Goal: Find specific page/section

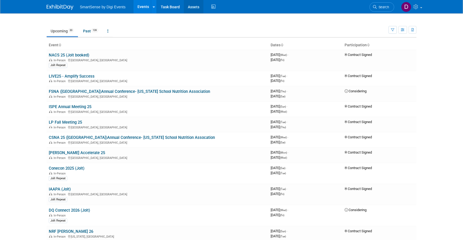
click at [187, 8] on link "Assets" at bounding box center [194, 6] width 20 height 13
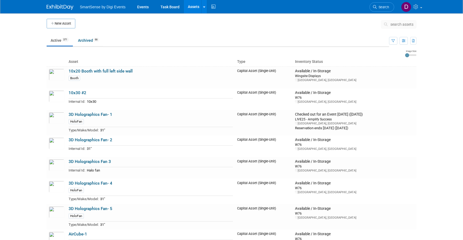
click at [395, 27] on button "search assets" at bounding box center [398, 24] width 35 height 9
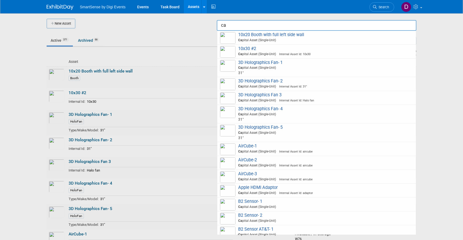
type input "c"
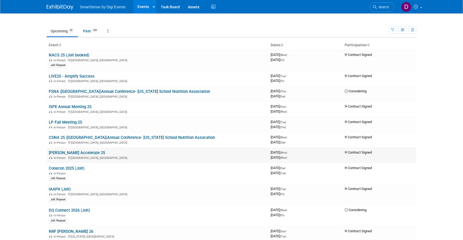
click at [64, 150] on td "McKesson Accelerate 25 In-Person Las Vegas, NV" at bounding box center [158, 155] width 222 height 15
click at [64, 152] on link "[PERSON_NAME] Accelerate 25" at bounding box center [77, 153] width 56 height 5
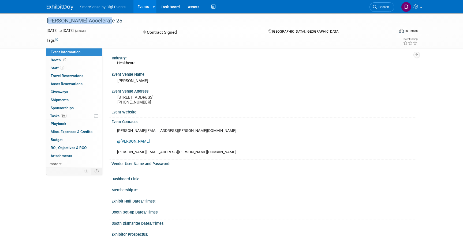
drag, startPoint x: 47, startPoint y: 21, endPoint x: 120, endPoint y: 21, distance: 72.6
click at [120, 21] on div "[PERSON_NAME] Accelerate 25" at bounding box center [215, 21] width 341 height 10
copy div "[PERSON_NAME] Accelerate 25"
click at [36, 25] on div "McKesson Accelerate 25 Nov 3, 2025 to Nov 5, 2025 (3 days) Nov 3, 2025 to Nov 5…" at bounding box center [231, 30] width 463 height 35
drag, startPoint x: 48, startPoint y: 21, endPoint x: 109, endPoint y: 21, distance: 60.8
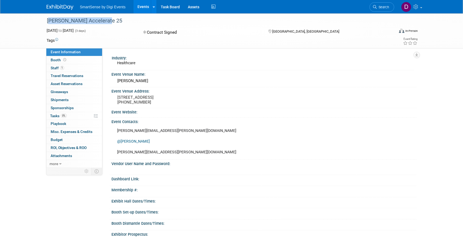
click at [109, 21] on div "[PERSON_NAME] Accelerate 25" at bounding box center [215, 21] width 341 height 10
copy div "[PERSON_NAME] Accelerate 25"
